Goal: Entertainment & Leisure: Consume media (video, audio)

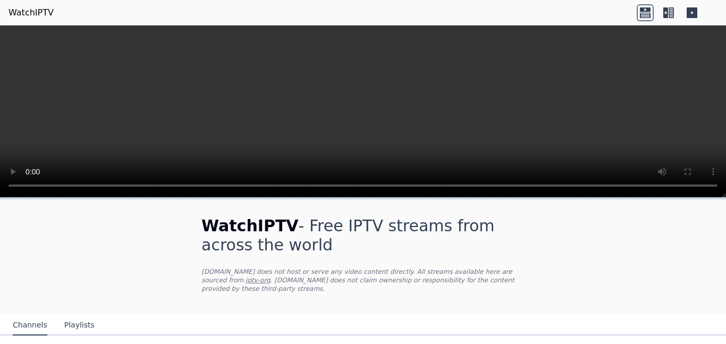
drag, startPoint x: 725, startPoint y: 37, endPoint x: 725, endPoint y: 92, distance: 54.7
click at [725, 92] on video at bounding box center [363, 112] width 726 height 172
drag, startPoint x: 725, startPoint y: 208, endPoint x: 725, endPoint y: 242, distance: 33.5
click at [725, 242] on div "WatchIPTV - Free IPTV streams from across the world [DOMAIN_NAME] does not host…" at bounding box center [363, 271] width 726 height 147
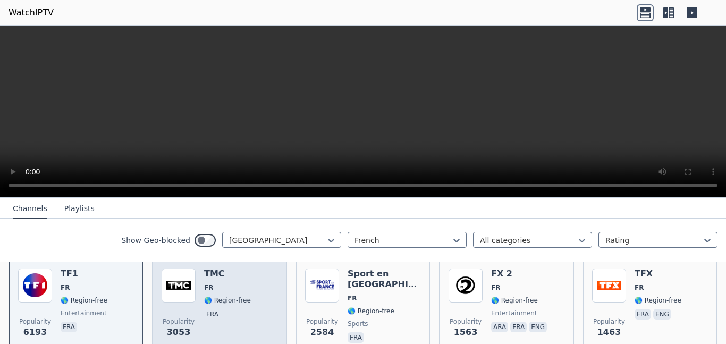
click at [176, 280] on img at bounding box center [179, 285] width 34 height 34
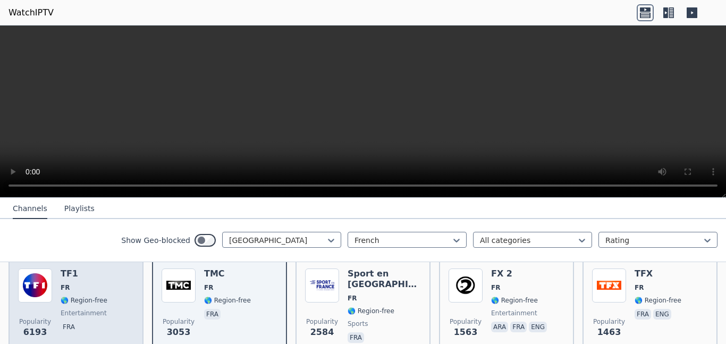
click at [45, 286] on img at bounding box center [35, 285] width 34 height 34
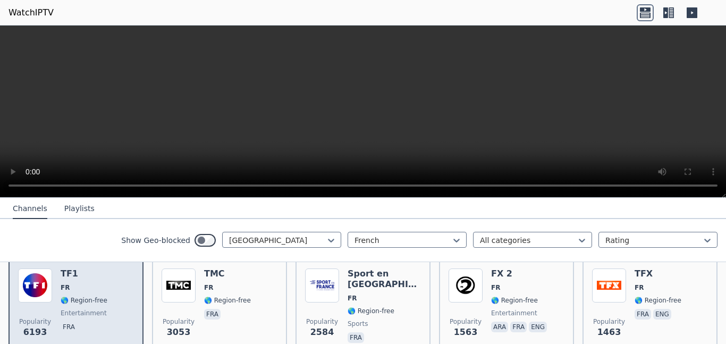
click at [79, 281] on div "TF1 FR 🌎 Region-free entertainment fra" at bounding box center [84, 306] width 47 height 77
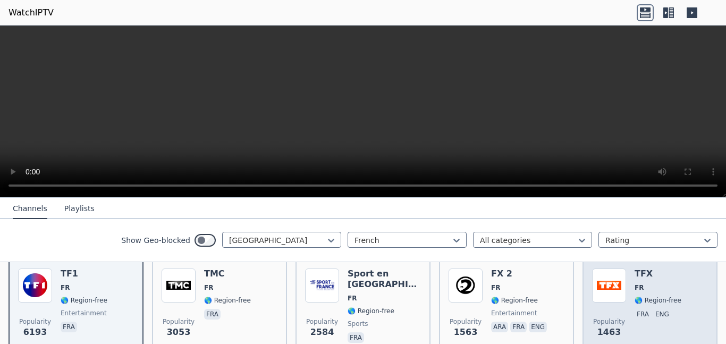
click at [658, 292] on div "TFX FR 🌎 Region-free fra eng" at bounding box center [658, 306] width 47 height 77
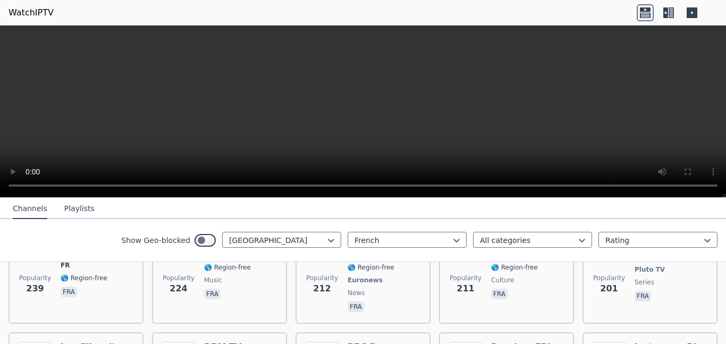
scroll to position [521, 0]
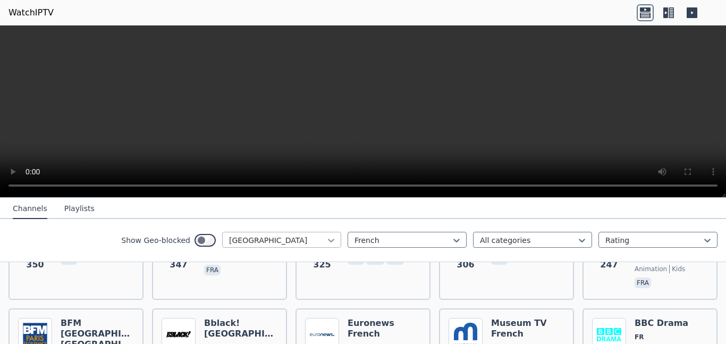
click at [336, 243] on icon at bounding box center [331, 240] width 11 height 11
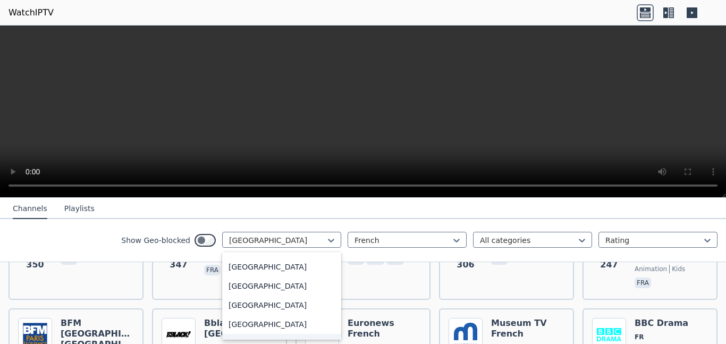
scroll to position [590, 0]
click at [260, 302] on div "[GEOGRAPHIC_DATA]" at bounding box center [281, 304] width 119 height 19
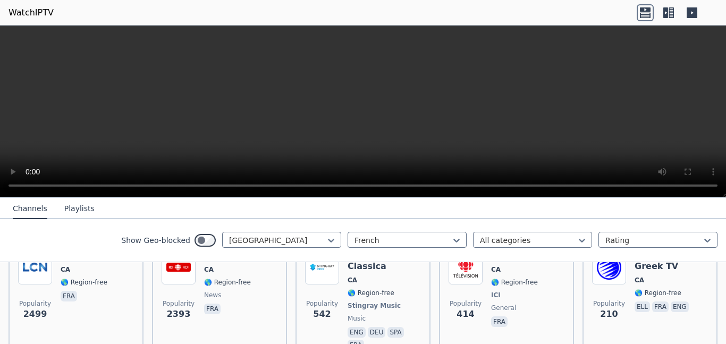
scroll to position [112, 0]
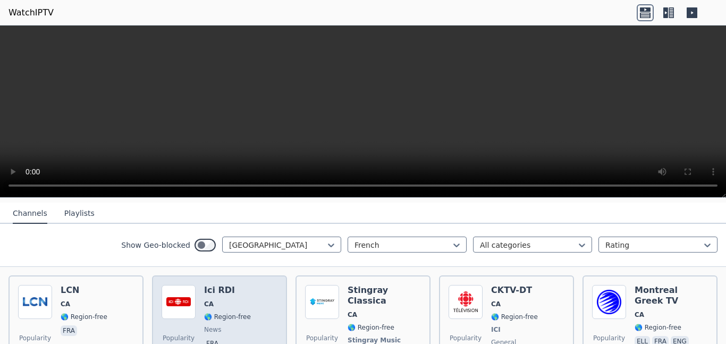
click at [193, 315] on img at bounding box center [179, 302] width 34 height 34
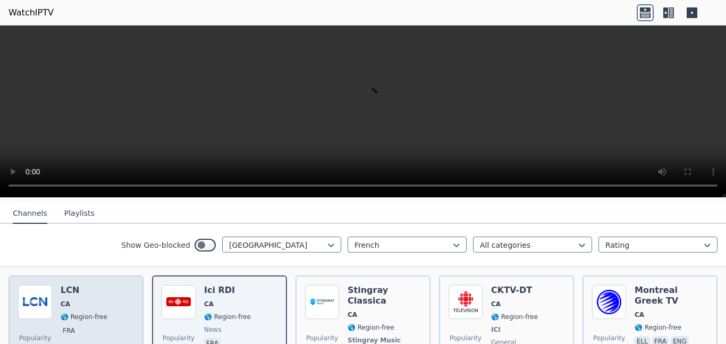
click at [94, 307] on span "CA" at bounding box center [84, 304] width 47 height 9
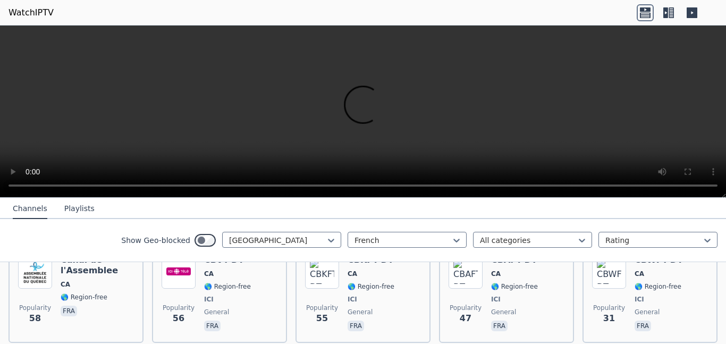
scroll to position [529, 0]
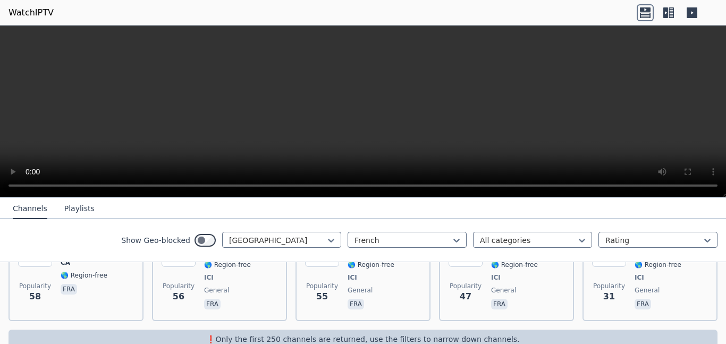
click at [428, 334] on p "❗️Only the first 250 channels are returned, use the filters to narrow down chan…" at bounding box center [363, 339] width 700 height 11
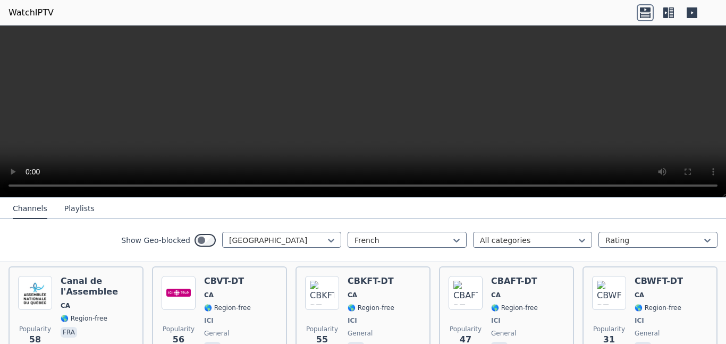
scroll to position [457, 0]
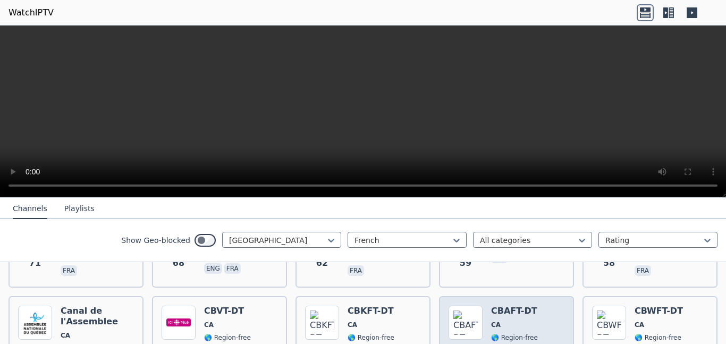
click at [526, 306] on h6 "CBAFT-DT" at bounding box center [514, 311] width 47 height 11
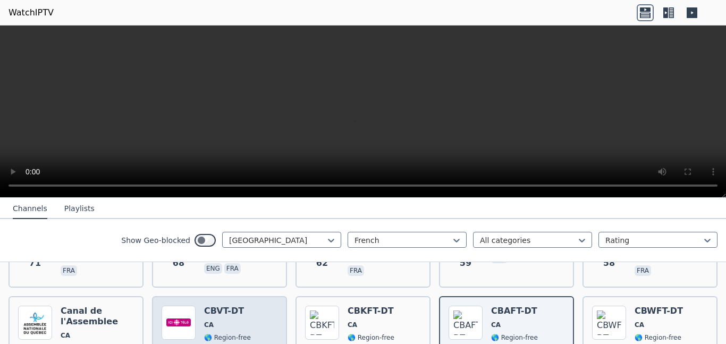
click at [203, 309] on div "Popularity 56 CBVT-DT CA 🌎 Region-free ICI general fra" at bounding box center [220, 345] width 116 height 79
